Goal: Obtain resource: Download file/media

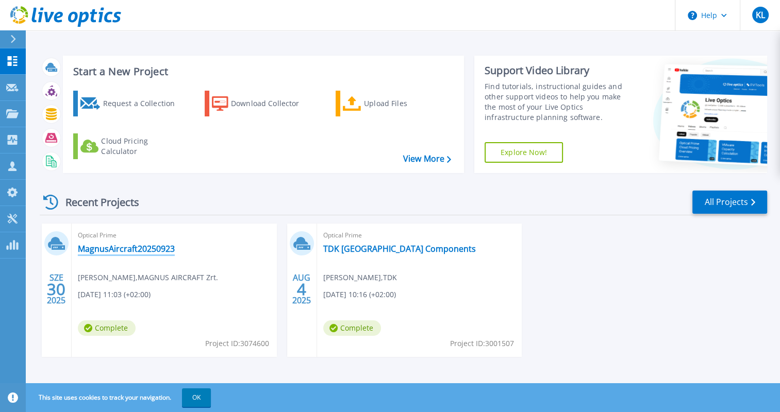
click at [139, 248] on link "MagnusAircraft20250923" at bounding box center [126, 249] width 97 height 10
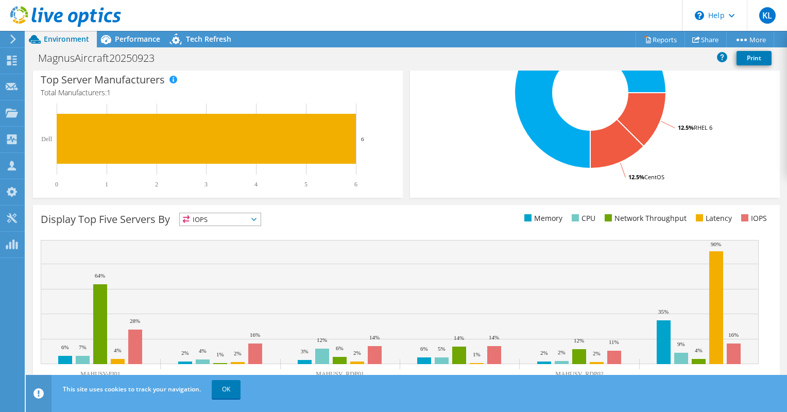
scroll to position [275, 0]
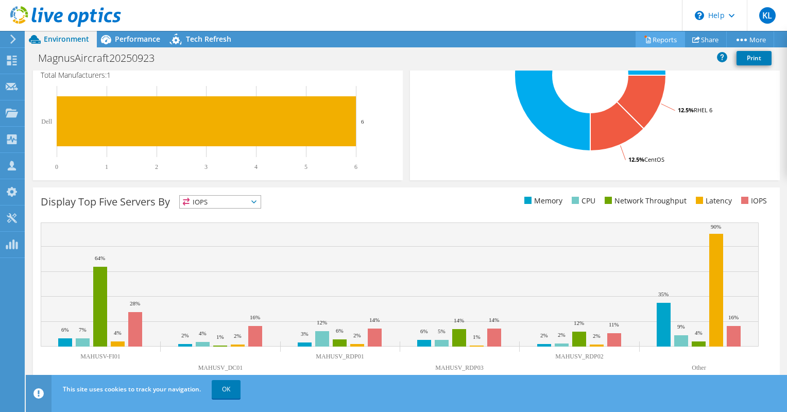
click at [659, 41] on link "Reports" at bounding box center [660, 39] width 49 height 16
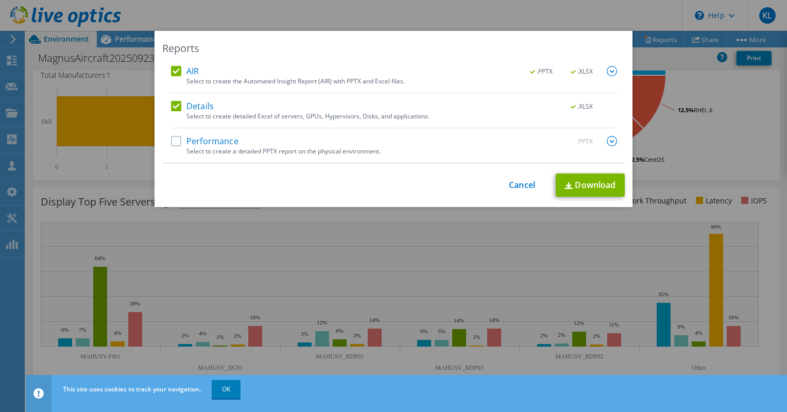
click at [172, 139] on label "Performance" at bounding box center [205, 141] width 68 height 10
click at [0, 0] on input "Performance" at bounding box center [0, 0] width 0 height 0
click at [584, 183] on link "Download" at bounding box center [590, 185] width 69 height 23
